Goal: Task Accomplishment & Management: Use online tool/utility

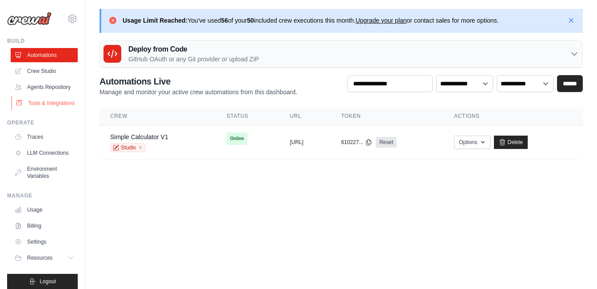
click at [40, 110] on link "Tools & Integrations" at bounding box center [45, 103] width 67 height 14
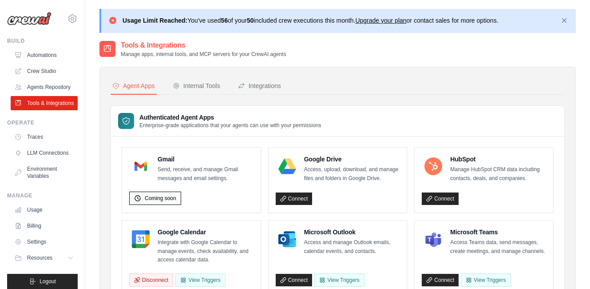
click at [160, 198] on span "Coming soon" at bounding box center [161, 198] width 32 height 7
click at [290, 195] on link "Connect" at bounding box center [294, 198] width 37 height 12
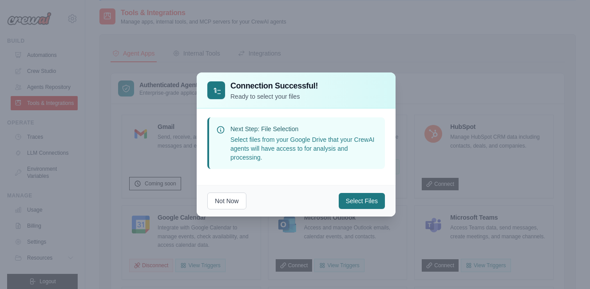
scroll to position [44, 0]
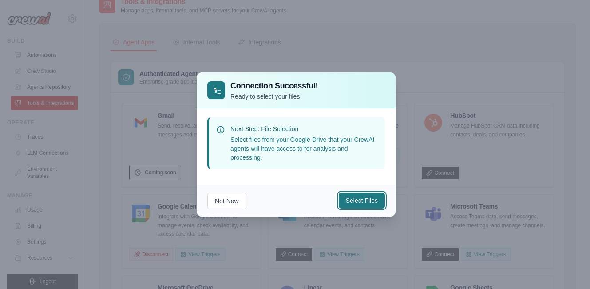
click at [346, 198] on button "Select Files" at bounding box center [362, 200] width 46 height 16
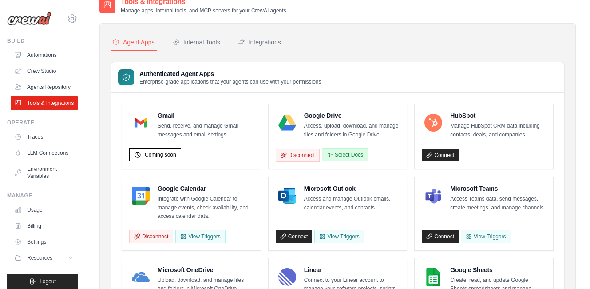
click at [339, 152] on button "Select Docs" at bounding box center [345, 154] width 46 height 13
click at [340, 155] on button "Select Docs" at bounding box center [345, 154] width 46 height 13
